Goal: Ask a question

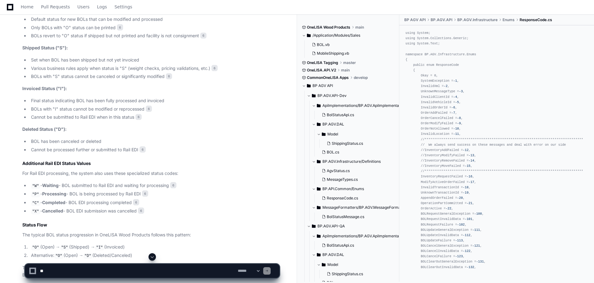
scroll to position [874, 0]
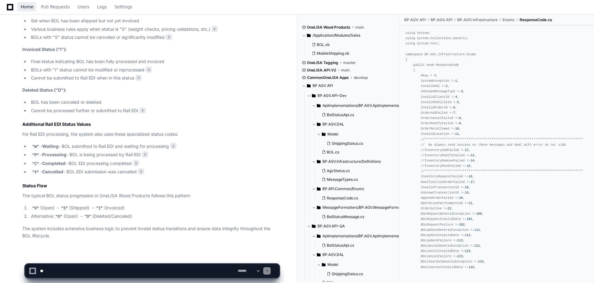
click at [28, 7] on span "Home" at bounding box center [27, 7] width 13 height 4
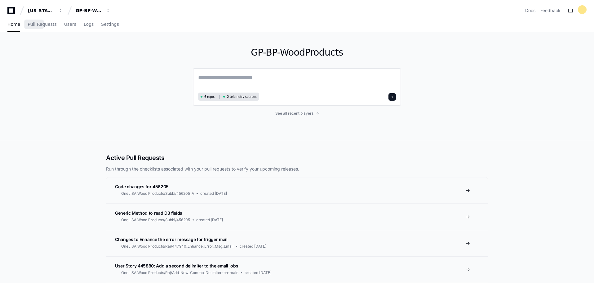
click at [235, 34] on textarea at bounding box center [297, 81] width 198 height 17
click at [235, 34] on span "See all recent players" at bounding box center [294, 113] width 38 height 5
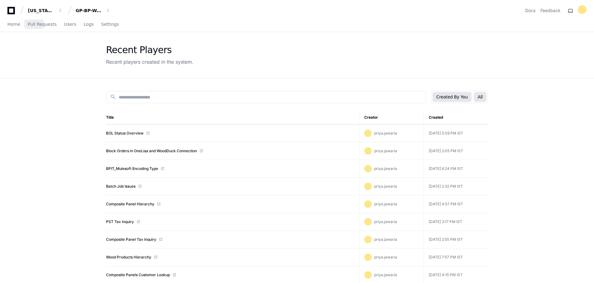
click at [235, 34] on button "All" at bounding box center [480, 97] width 12 height 10
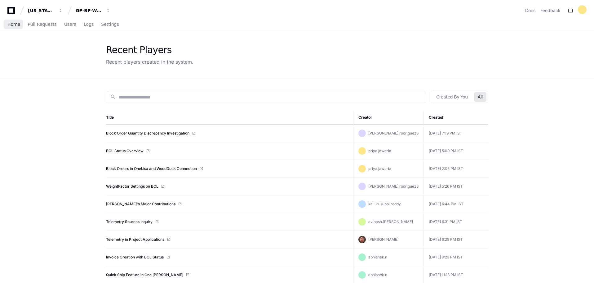
click at [9, 26] on span "Home" at bounding box center [13, 24] width 13 height 4
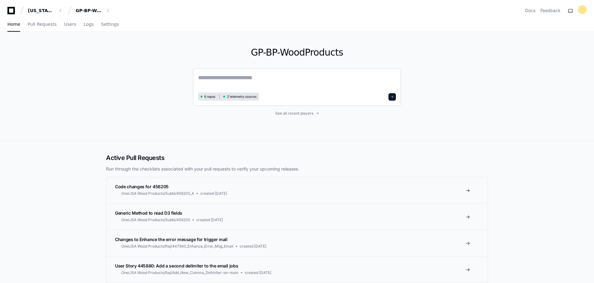
click at [235, 34] on textarea at bounding box center [297, 81] width 198 height 17
type textarea "*"
click at [216, 34] on textarea "**********" at bounding box center [297, 81] width 198 height 16
type textarea "**********"
click at [235, 34] on span at bounding box center [392, 95] width 3 height 3
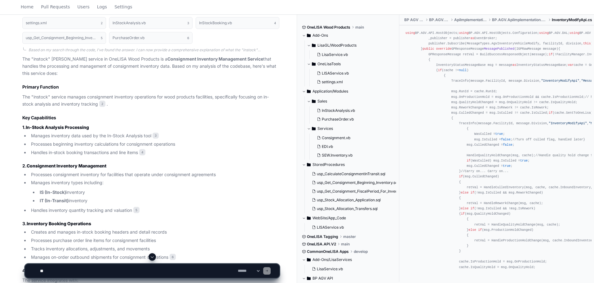
scroll to position [349, 0]
